Goal: Find specific page/section: Find specific page/section

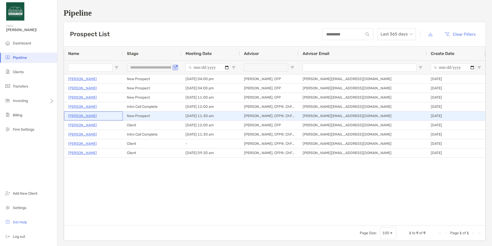
click at [74, 116] on p "[PERSON_NAME]" at bounding box center [82, 116] width 29 height 6
